Goal: Navigation & Orientation: Find specific page/section

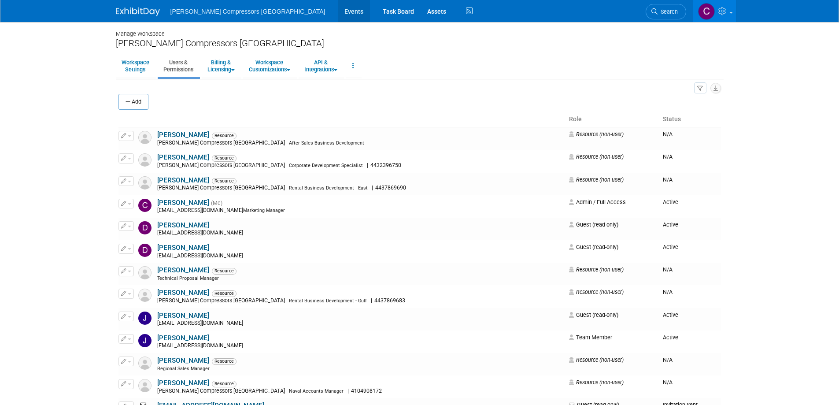
click at [338, 8] on link "Events" at bounding box center [354, 11] width 32 height 22
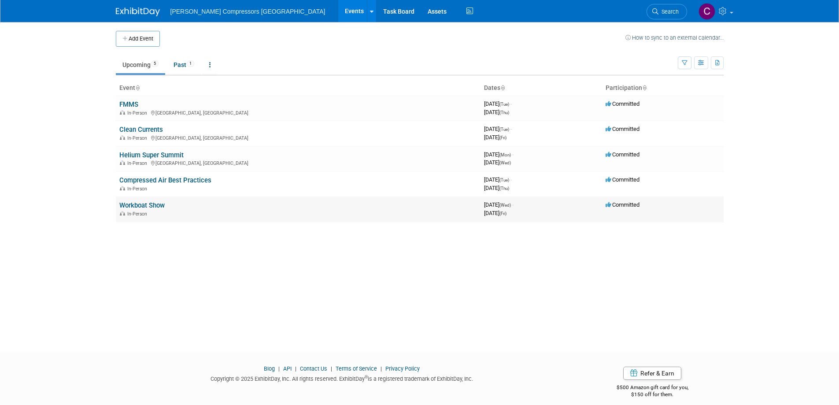
click at [136, 203] on link "Workboat Show" at bounding box center [141, 205] width 45 height 8
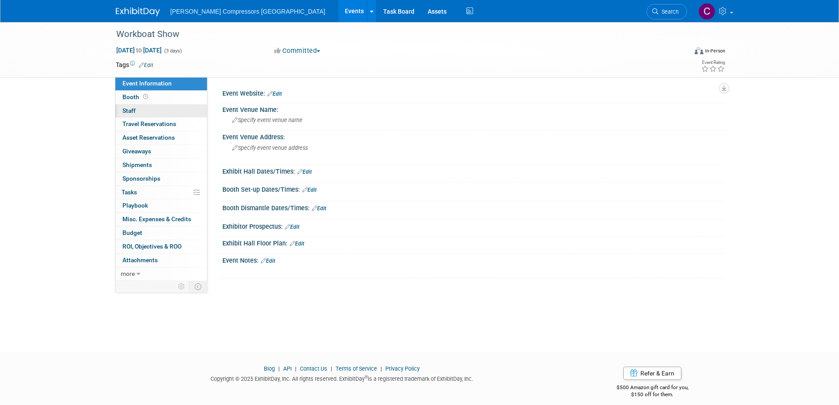
click at [130, 109] on span "Staff 0" at bounding box center [128, 110] width 13 height 7
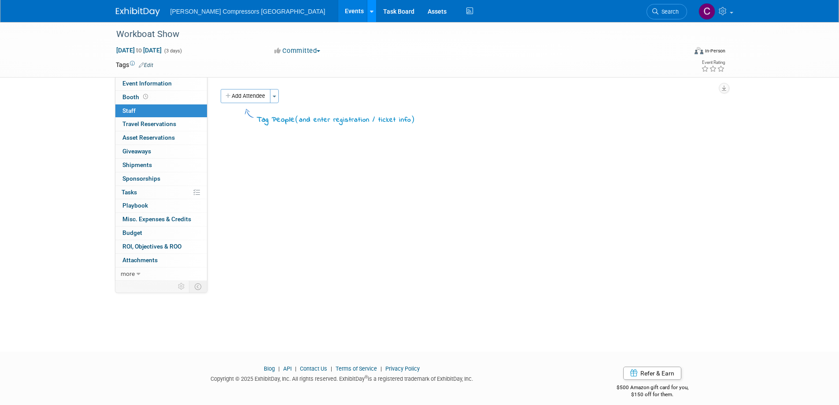
click at [370, 9] on icon at bounding box center [372, 12] width 4 height 6
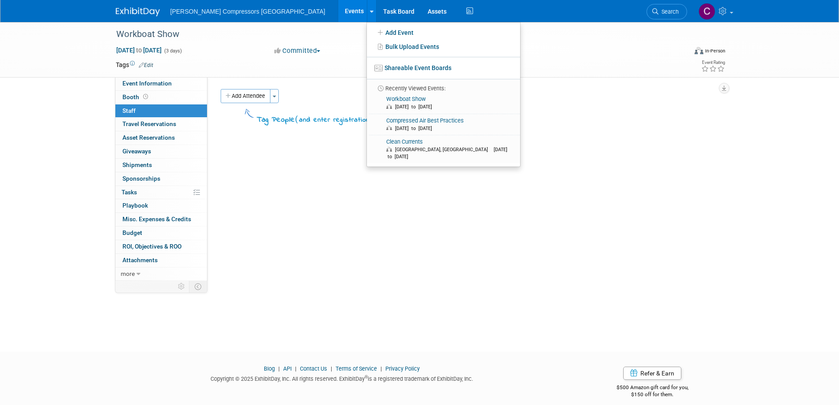
click at [338, 8] on link "Events" at bounding box center [354, 11] width 32 height 22
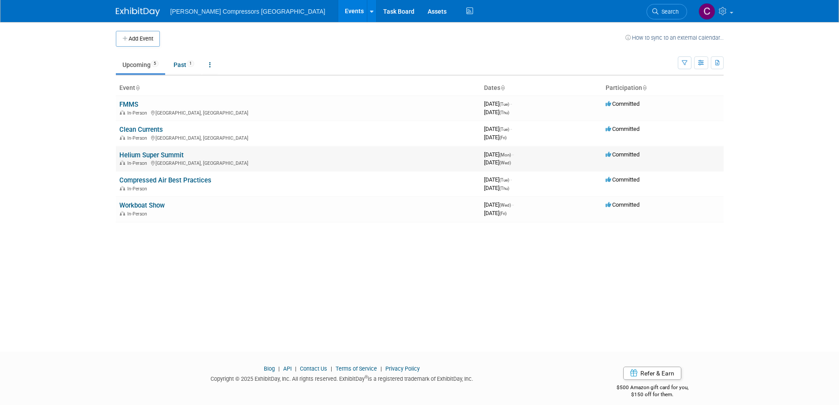
click at [147, 152] on link "Helium Super Summit" at bounding box center [151, 155] width 64 height 8
